Goal: Information Seeking & Learning: Learn about a topic

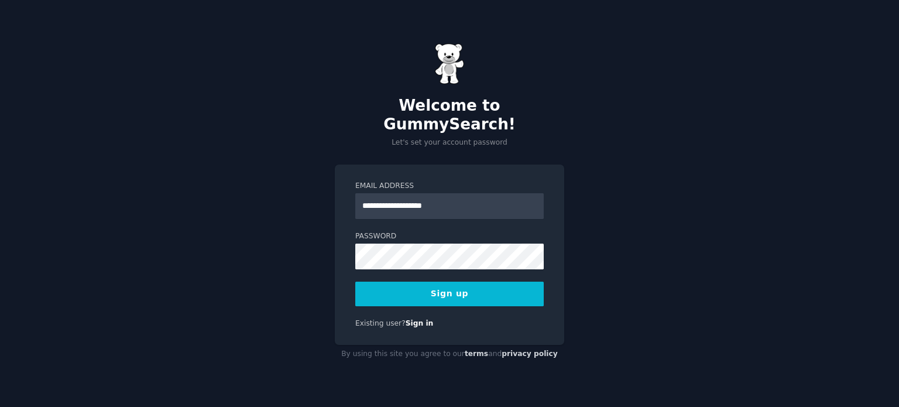
click at [419, 284] on button "Sign up" at bounding box center [449, 293] width 188 height 25
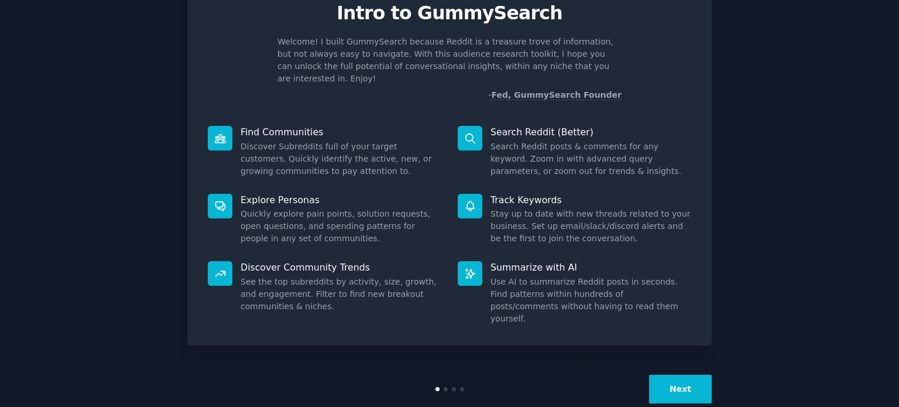
click at [678, 374] on button "Next" at bounding box center [680, 388] width 63 height 29
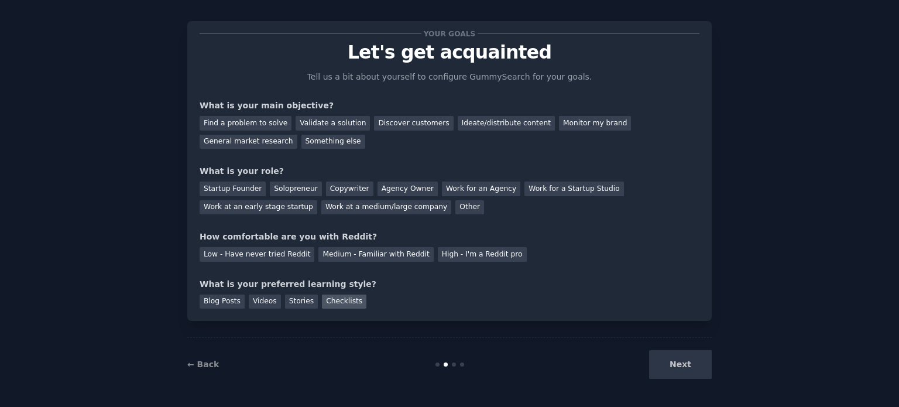
click at [322, 299] on div "Checklists" at bounding box center [344, 301] width 44 height 15
drag, startPoint x: 281, startPoint y: 300, endPoint x: 232, endPoint y: 301, distance: 49.7
click at [285, 300] on div "Stories" at bounding box center [301, 301] width 33 height 15
click at [223, 301] on div "Blog Posts" at bounding box center [222, 301] width 45 height 15
click at [458, 126] on div "Ideate/distribute content" at bounding box center [506, 123] width 97 height 15
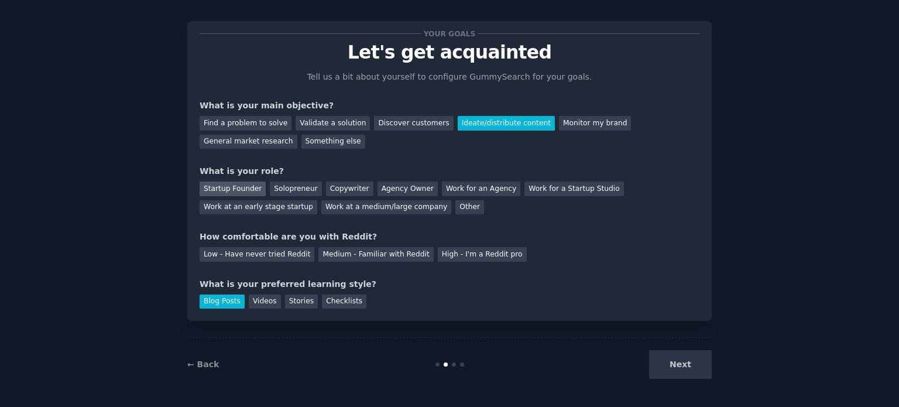
click at [233, 190] on div "Startup Founder" at bounding box center [233, 188] width 66 height 15
click at [329, 257] on div "Medium - Familiar with Reddit" at bounding box center [375, 254] width 115 height 15
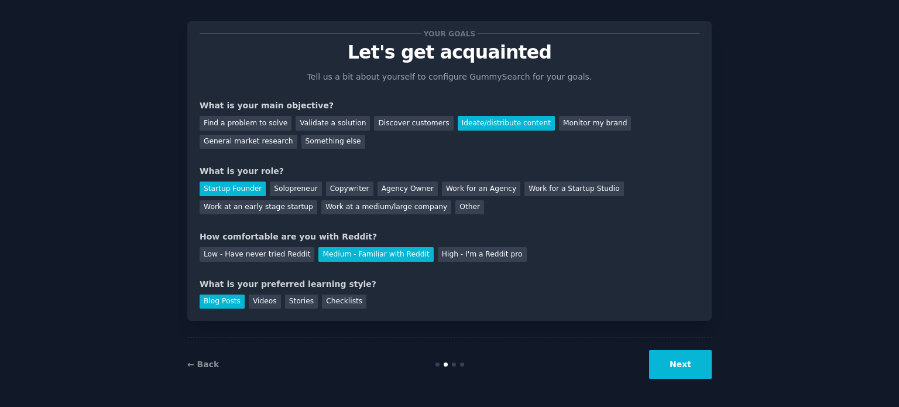
click at [693, 367] on button "Next" at bounding box center [680, 364] width 63 height 29
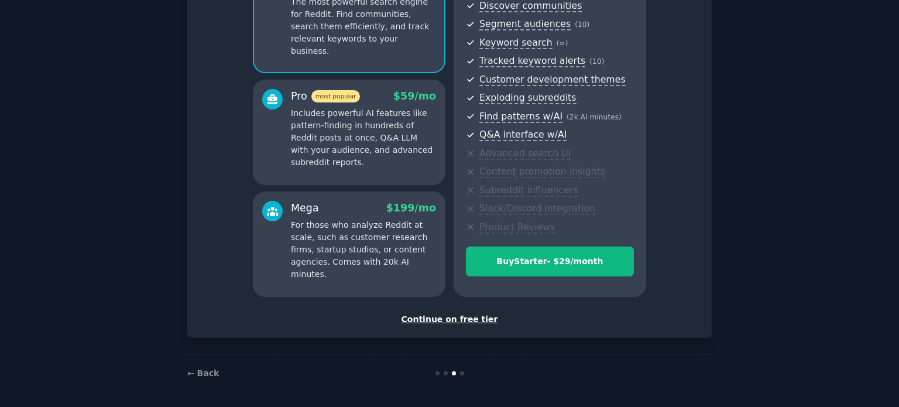
scroll to position [137, 0]
click at [462, 318] on div "Continue on free tier" at bounding box center [450, 318] width 500 height 12
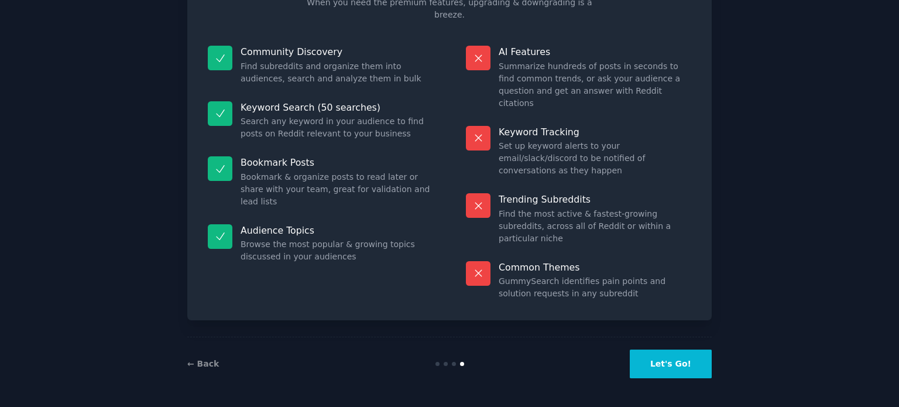
scroll to position [49, 0]
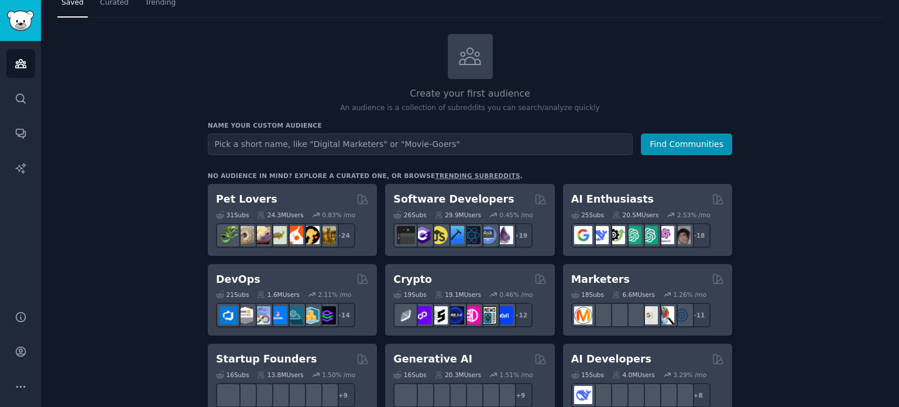
scroll to position [59, 0]
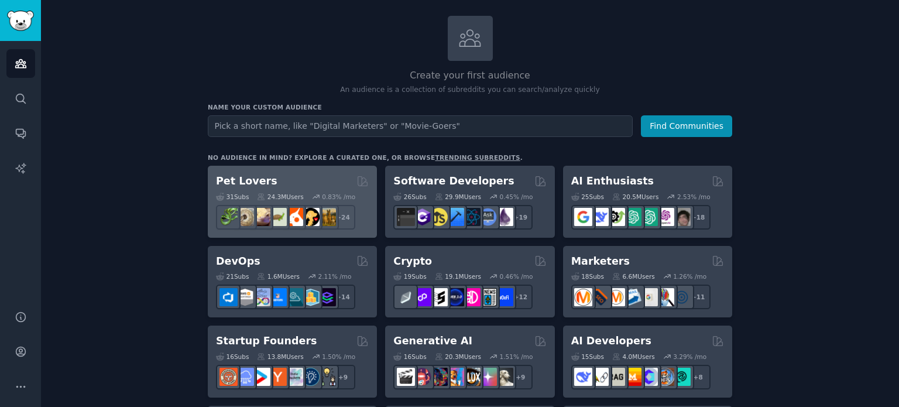
click at [330, 175] on div "Pet Lovers" at bounding box center [292, 181] width 153 height 15
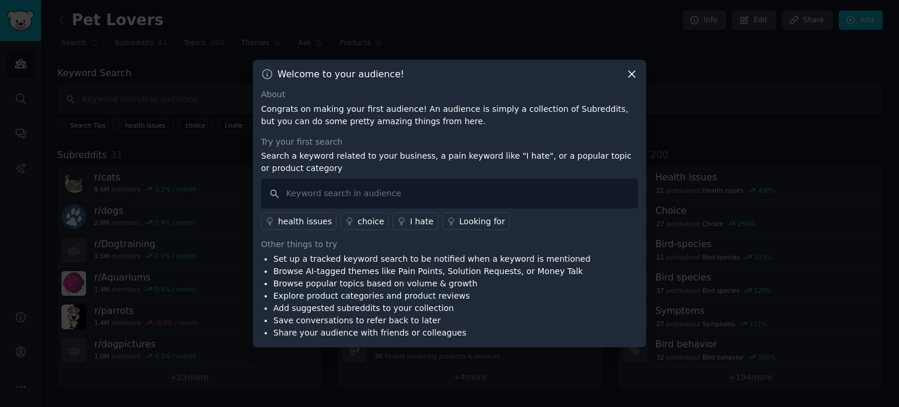
click at [632, 71] on icon at bounding box center [631, 74] width 12 height 12
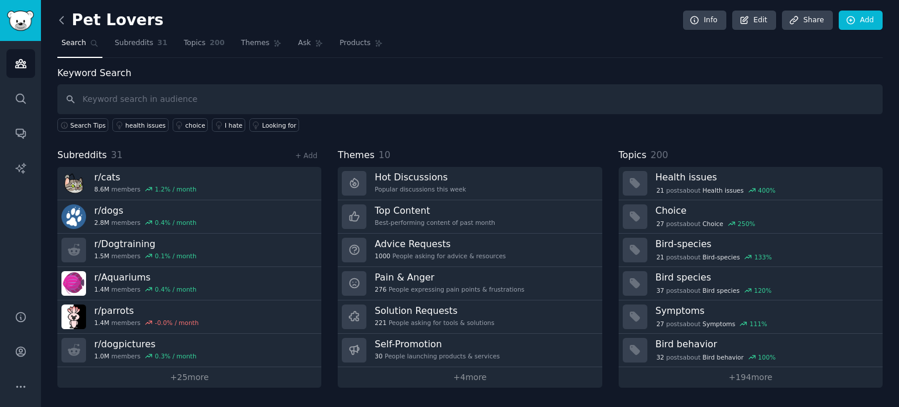
click at [64, 23] on icon at bounding box center [62, 20] width 12 height 12
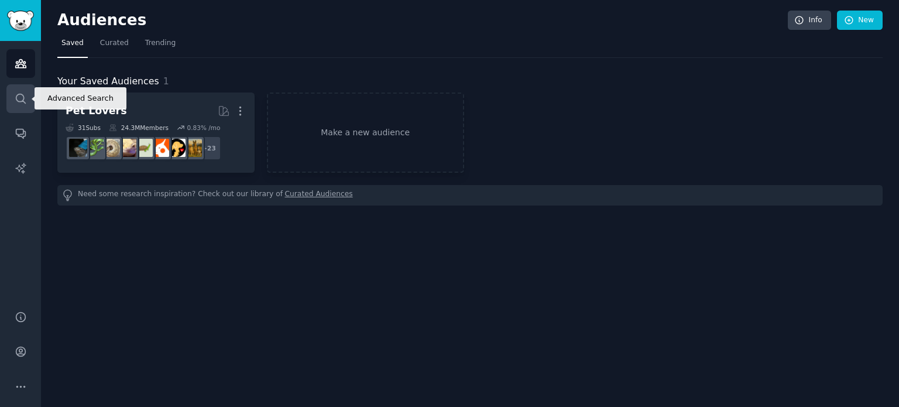
click at [22, 95] on icon "Sidebar" at bounding box center [21, 98] width 12 height 12
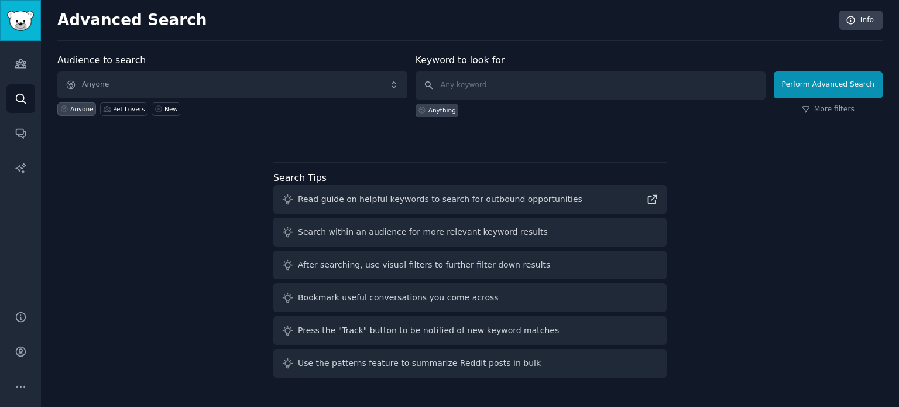
click at [18, 25] on img "Sidebar" at bounding box center [20, 21] width 27 height 20
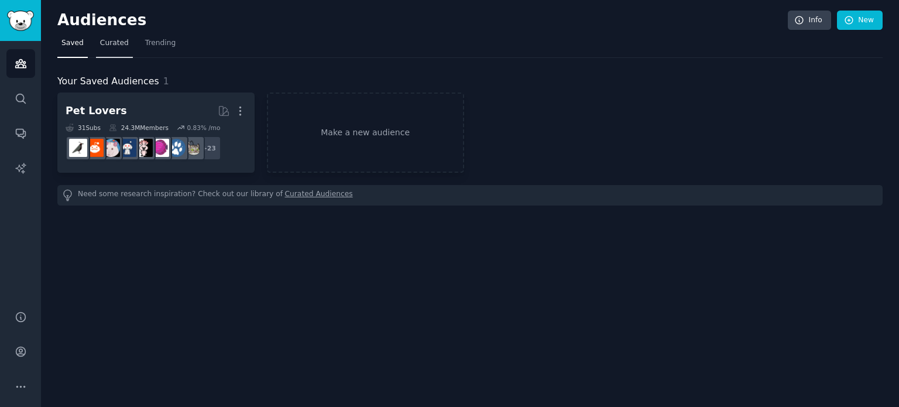
click at [112, 44] on span "Curated" at bounding box center [114, 43] width 29 height 11
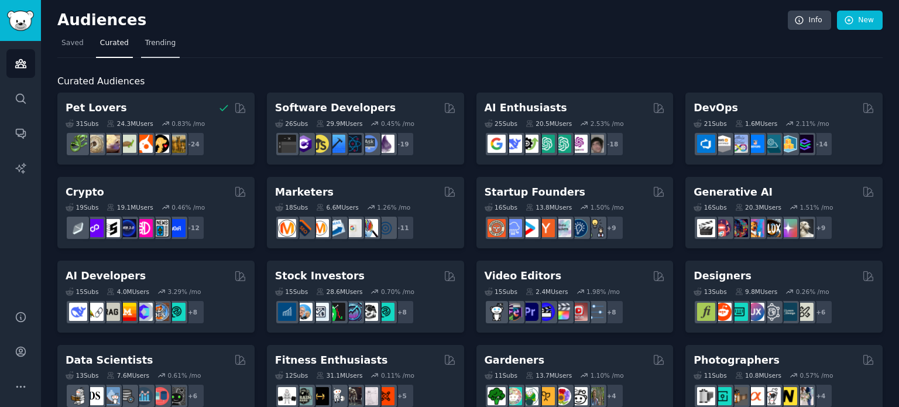
click at [161, 46] on span "Trending" at bounding box center [160, 43] width 30 height 11
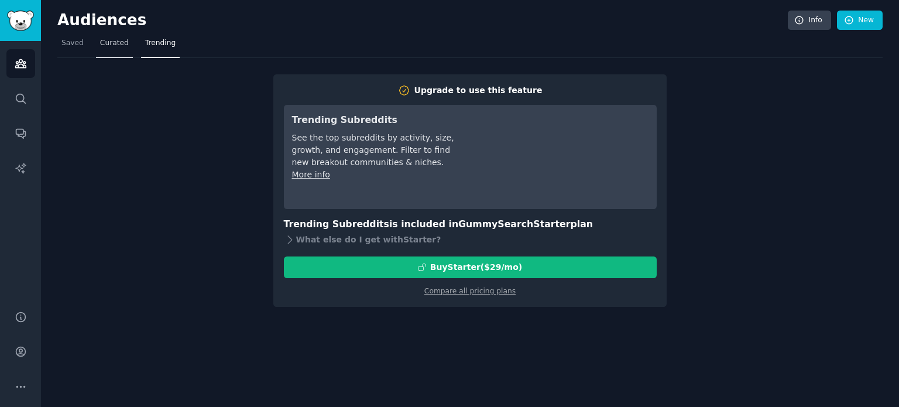
click at [115, 39] on span "Curated" at bounding box center [114, 43] width 29 height 11
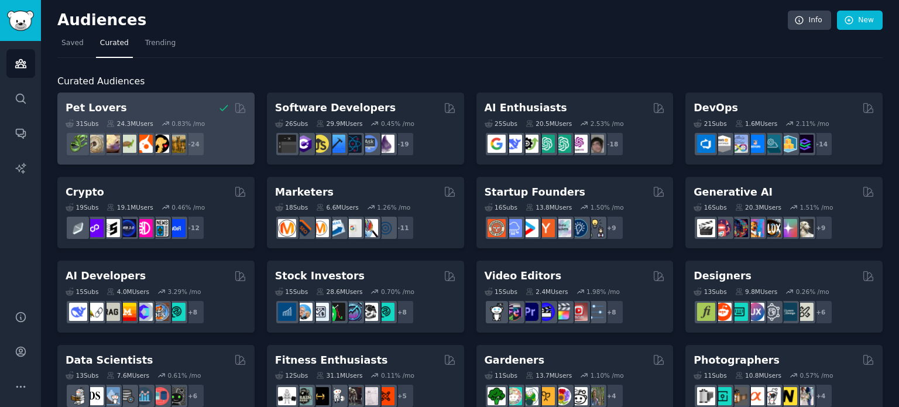
click at [232, 135] on div "+ 24" at bounding box center [156, 144] width 181 height 25
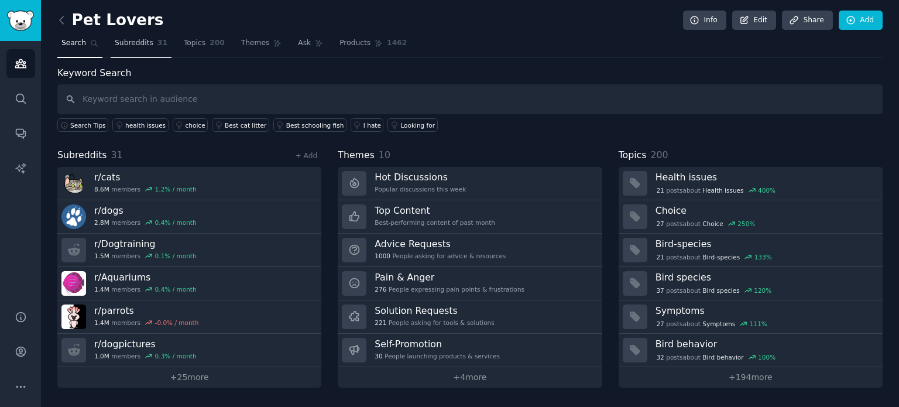
click at [133, 44] on span "Subreddits" at bounding box center [134, 43] width 39 height 11
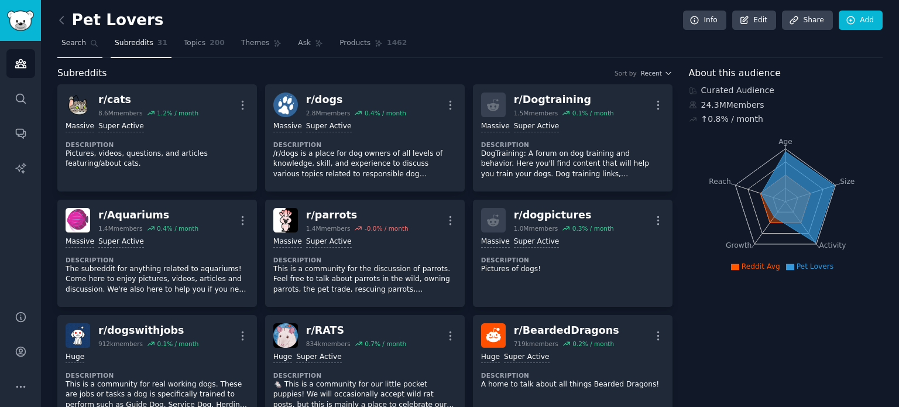
click at [71, 39] on span "Search" at bounding box center [73, 43] width 25 height 11
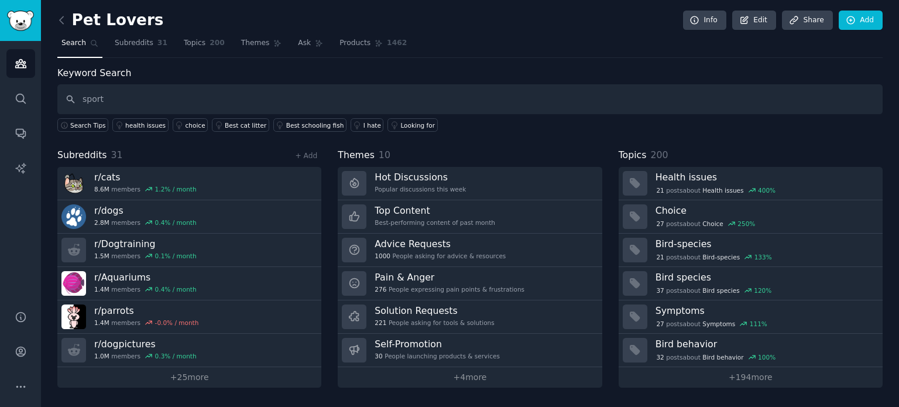
type input "sport"
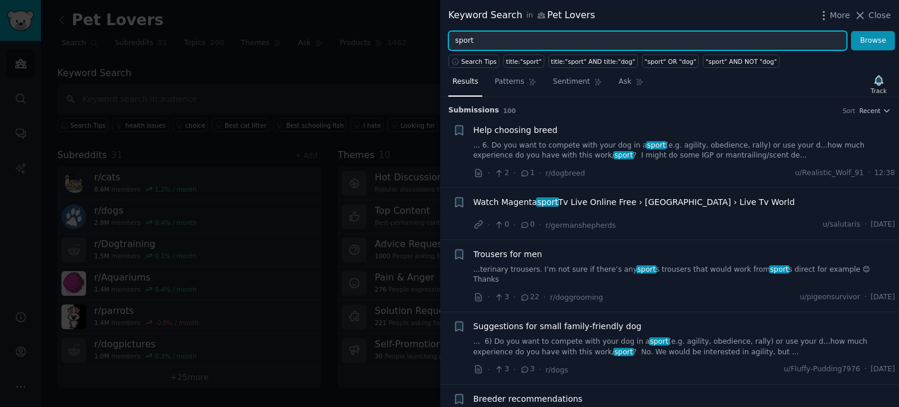
click at [493, 39] on input "sport" at bounding box center [647, 41] width 398 height 20
click at [851, 31] on button "Browse" at bounding box center [873, 41] width 44 height 20
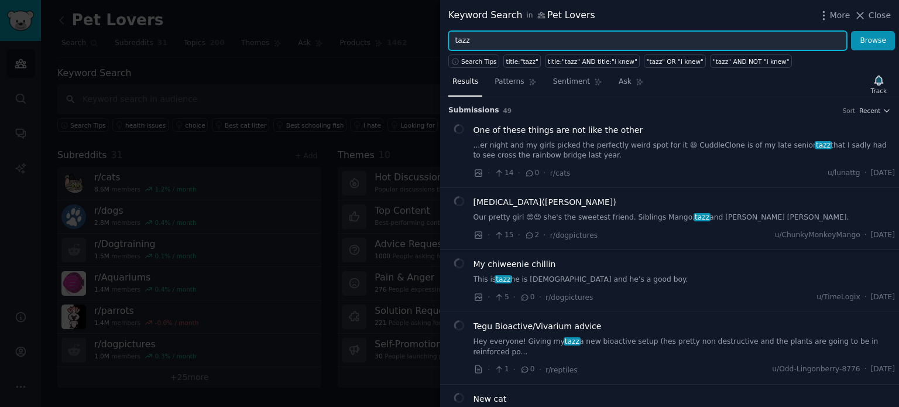
click at [493, 39] on input "tazz" at bounding box center [647, 41] width 398 height 20
type input "tazz tv"
click at [851, 31] on button "Browse" at bounding box center [873, 41] width 44 height 20
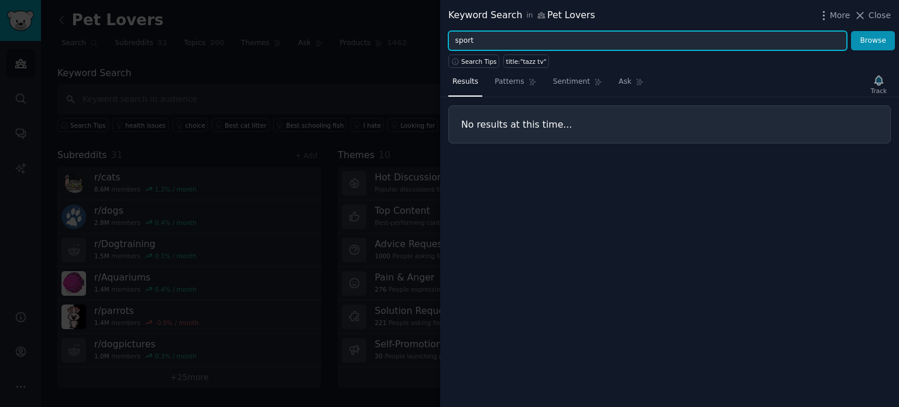
type input "sport"
click at [851, 31] on button "Browse" at bounding box center [873, 41] width 44 height 20
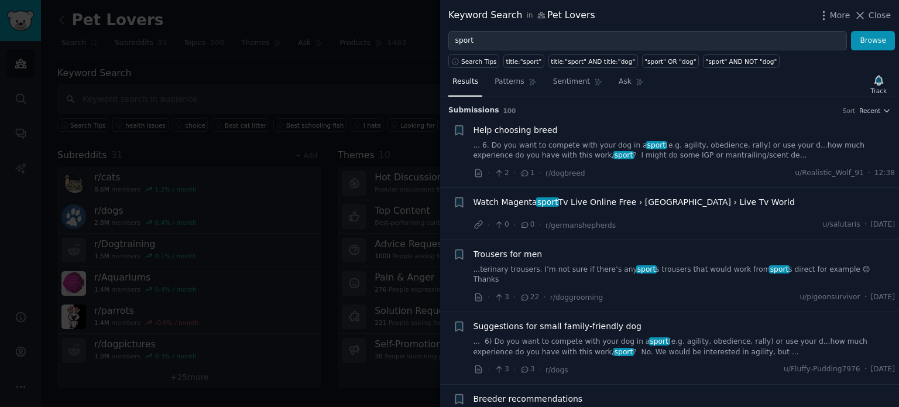
click at [545, 201] on span "sport" at bounding box center [547, 201] width 23 height 9
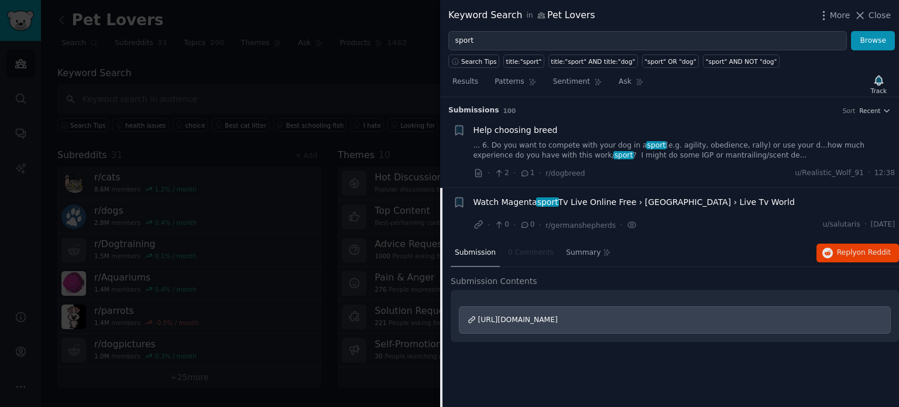
scroll to position [91, 0]
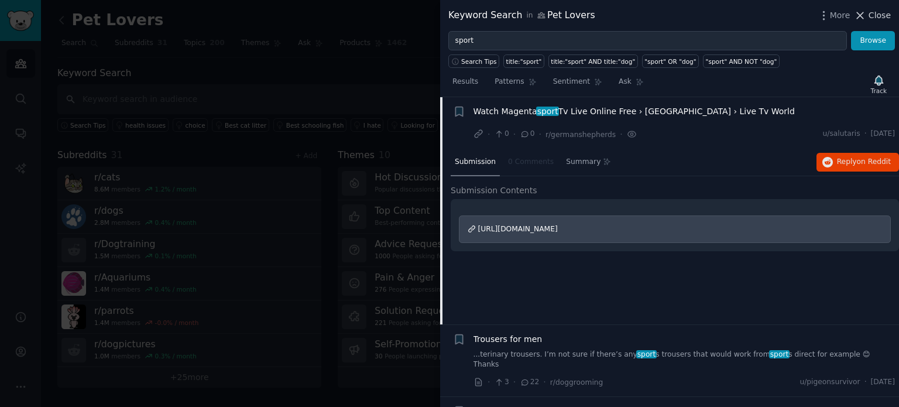
click at [874, 15] on span "Close" at bounding box center [879, 15] width 22 height 12
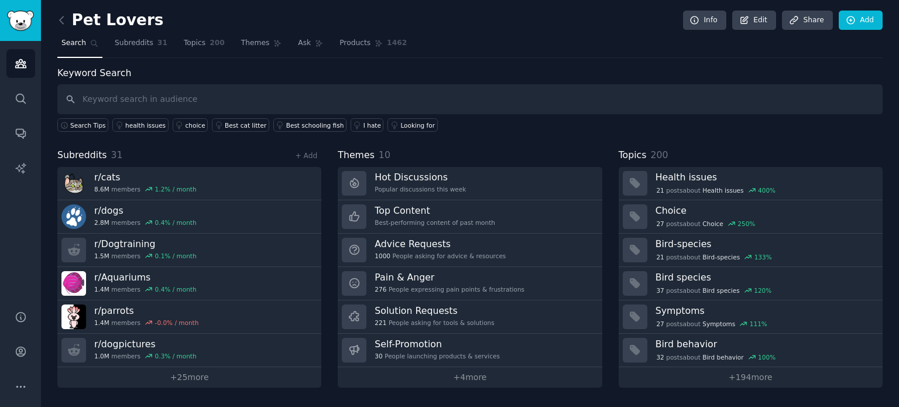
click at [54, 12] on div "Pet Lovers Info Edit Share Add Search Subreddits 31 Topics 200 Themes Ask Produ…" at bounding box center [470, 203] width 858 height 407
click at [62, 19] on icon at bounding box center [62, 20] width 12 height 12
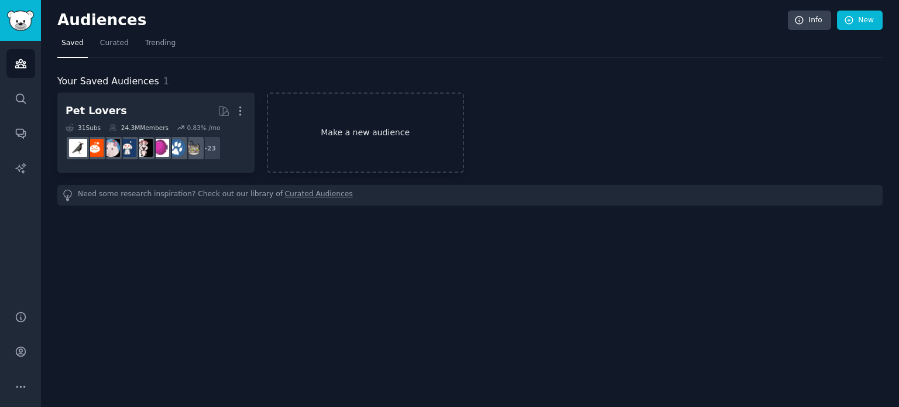
click at [342, 140] on link "Make a new audience" at bounding box center [365, 132] width 197 height 80
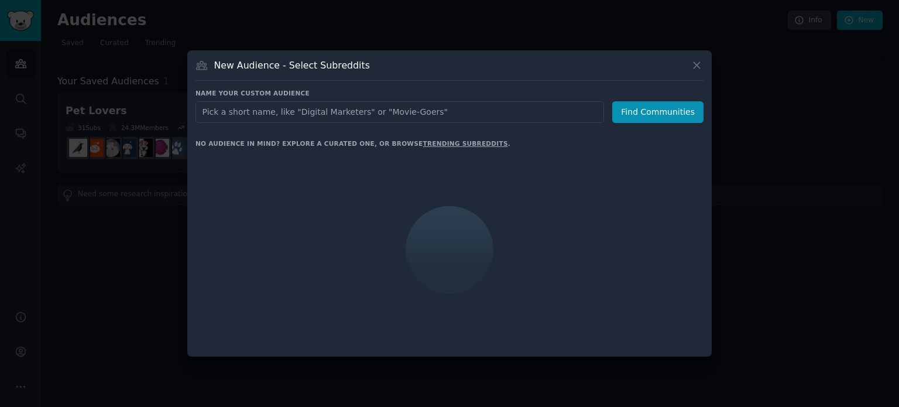
click at [341, 112] on input "text" at bounding box center [399, 112] width 408 height 22
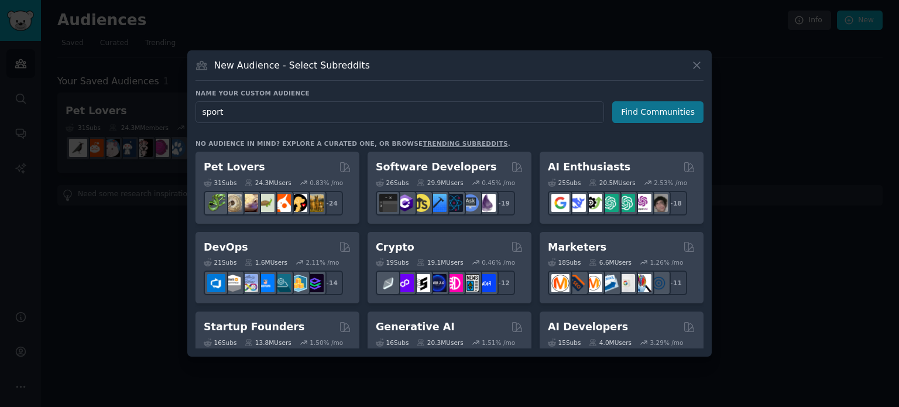
type input "sport"
click at [676, 117] on button "Find Communities" at bounding box center [657, 112] width 91 height 22
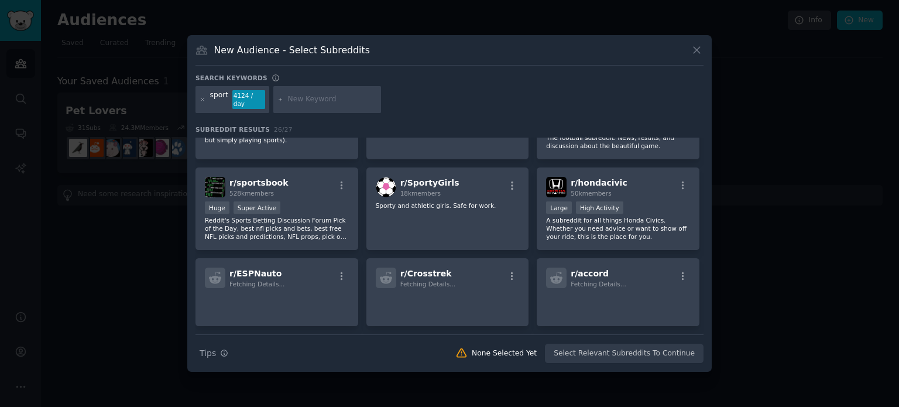
scroll to position [234, 0]
